Goal: Task Accomplishment & Management: Manage account settings

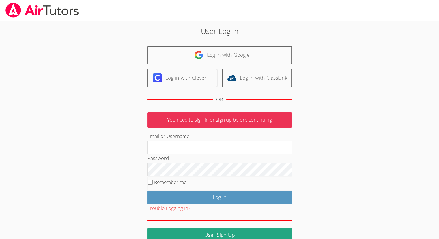
type input "johnicia.monee@hotmail.com"
click at [178, 183] on label "Remember me" at bounding box center [170, 182] width 32 height 7
click at [153, 183] on input "Remember me" at bounding box center [150, 181] width 5 height 5
checkbox input "true"
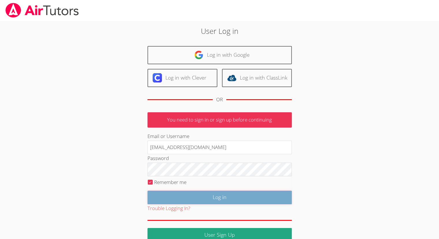
click at [183, 198] on input "Log in" at bounding box center [220, 197] width 144 height 14
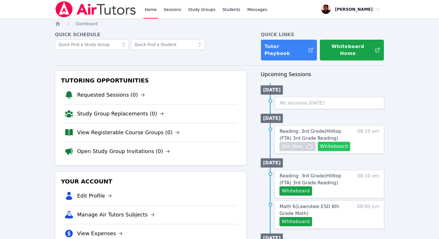
click at [339, 142] on button "Whiteboard" at bounding box center [334, 146] width 33 height 9
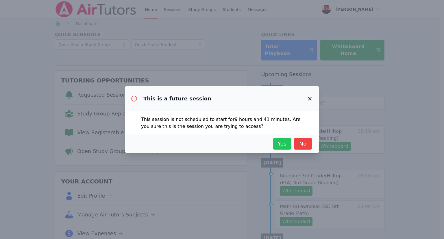
click at [282, 141] on span "Yes" at bounding box center [282, 144] width 13 height 8
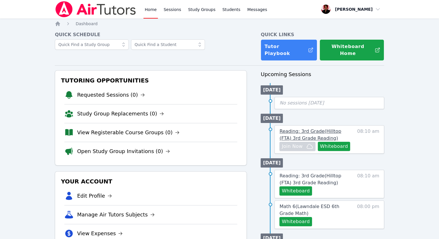
click at [310, 128] on span "Reading: 3rd Grade ( Hilltop (FTA) 3rd Grade Reading )" at bounding box center [311, 134] width 62 height 12
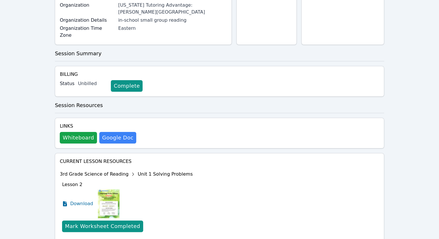
scroll to position [126, 0]
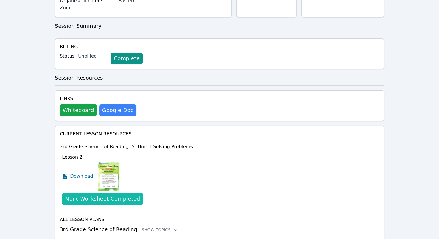
click at [116, 194] on div "Mark Worksheet Completed" at bounding box center [102, 198] width 75 height 8
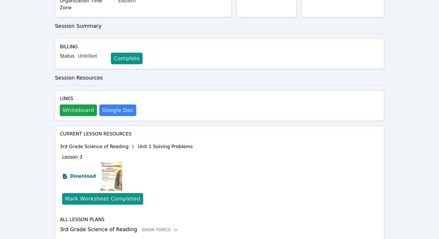
click at [88, 172] on span "Download" at bounding box center [83, 175] width 26 height 7
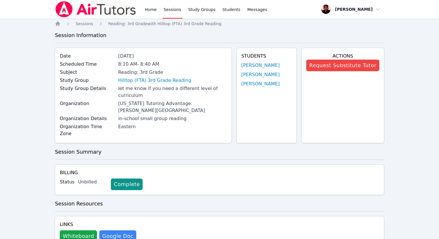
click at [163, 11] on link "Sessions" at bounding box center [173, 9] width 20 height 18
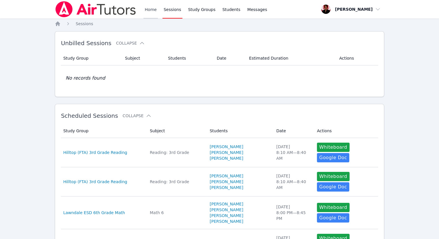
click at [155, 10] on link "Home" at bounding box center [151, 9] width 14 height 18
